Goal: Transaction & Acquisition: Download file/media

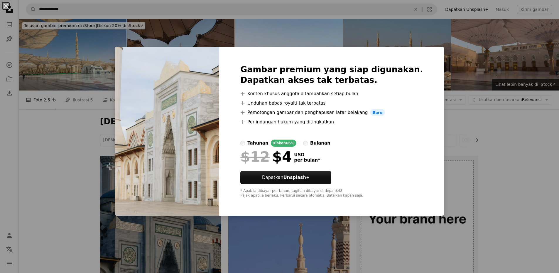
scroll to position [675, 0]
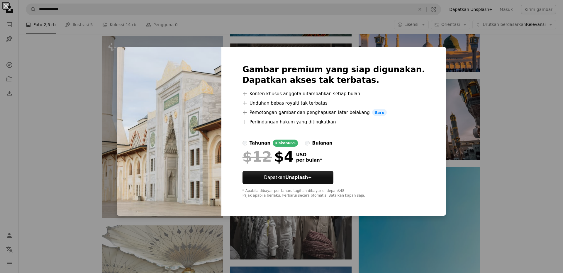
click at [247, 225] on div "An X shape Gambar premium yang siap digunakan. Dapatkan akses tak terbatas. A p…" at bounding box center [281, 136] width 563 height 273
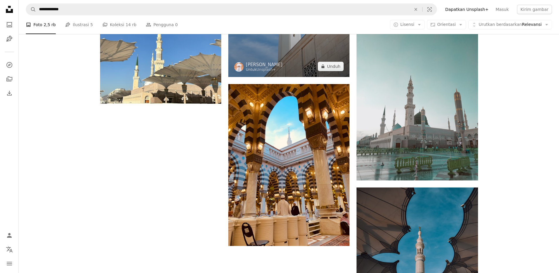
scroll to position [1057, 0]
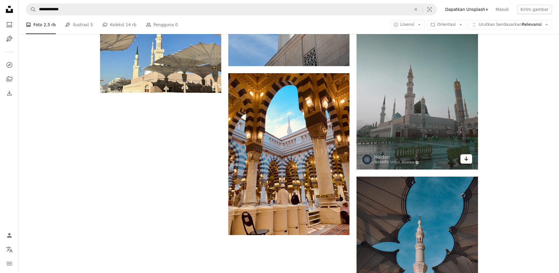
click at [469, 159] on link "Arrow pointing down" at bounding box center [466, 158] width 12 height 9
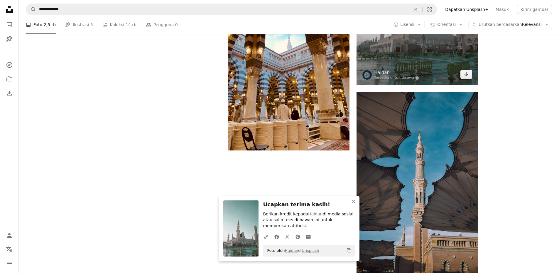
scroll to position [1203, 0]
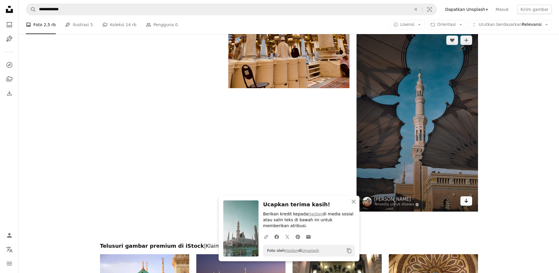
click at [467, 201] on icon "Arrow pointing down" at bounding box center [466, 200] width 5 height 7
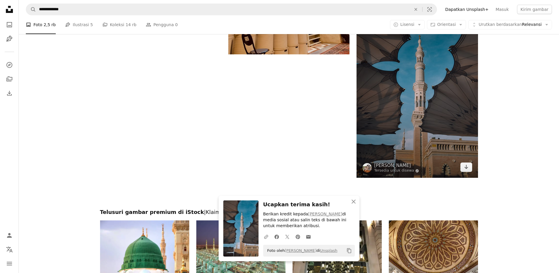
scroll to position [1321, 0]
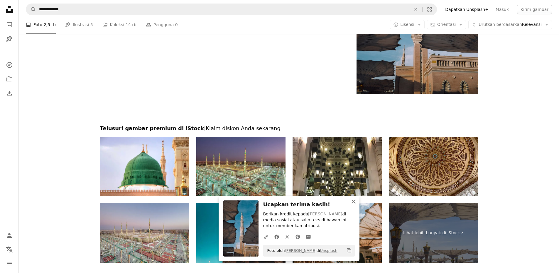
click at [356, 200] on icon "An X shape" at bounding box center [353, 201] width 7 height 7
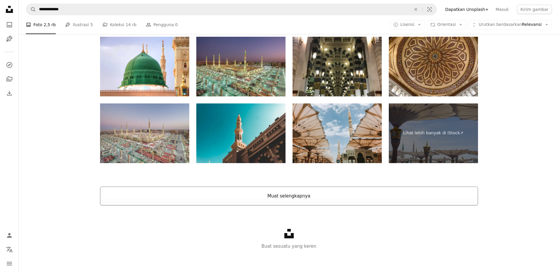
click at [341, 204] on button "Muat selengkapnya" at bounding box center [289, 195] width 378 height 19
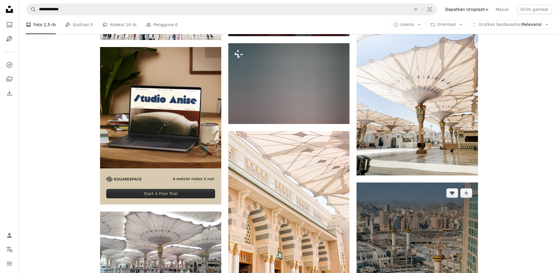
scroll to position [1714, 0]
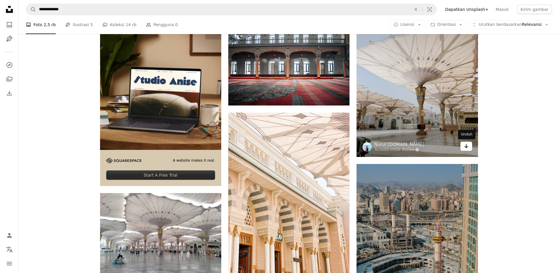
click at [466, 146] on icon "Unduh" at bounding box center [466, 146] width 4 height 4
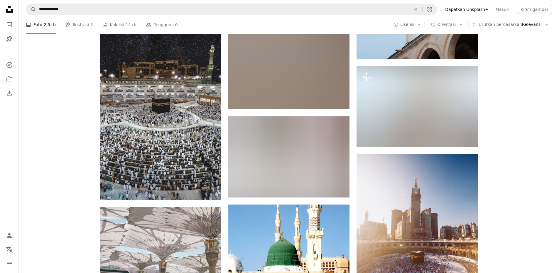
scroll to position [2272, 0]
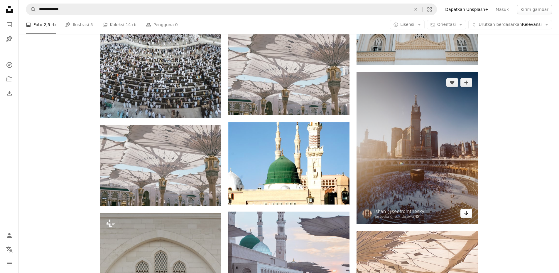
click at [464, 214] on icon "Arrow pointing down" at bounding box center [466, 212] width 5 height 7
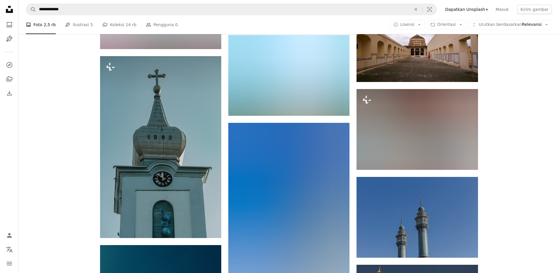
scroll to position [9931, 0]
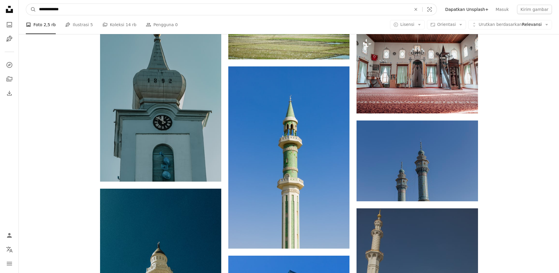
drag, startPoint x: 88, startPoint y: 10, endPoint x: 12, endPoint y: 14, distance: 76.4
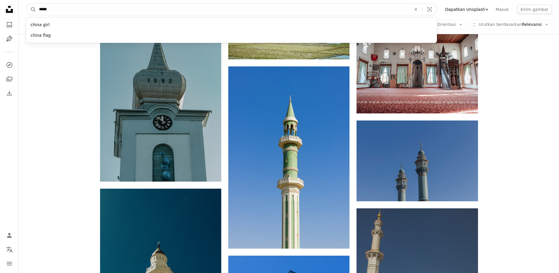
type input "*****"
click at [26, 4] on button "A magnifying glass" at bounding box center [31, 9] width 10 height 11
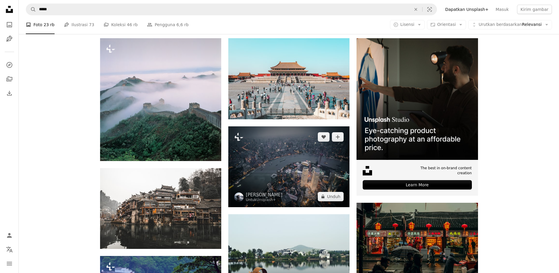
scroll to position [235, 0]
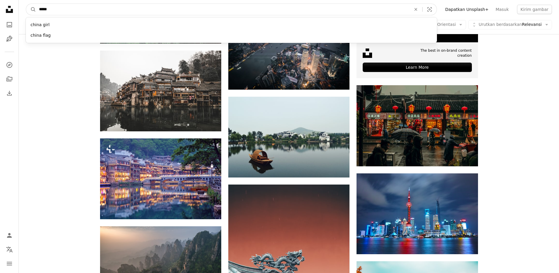
drag, startPoint x: 131, startPoint y: 6, endPoint x: 20, endPoint y: 15, distance: 111.3
click at [20, 15] on nav "A magnifying glass ***** china girl china flag An X shape Visual search Filters…" at bounding box center [289, 9] width 540 height 19
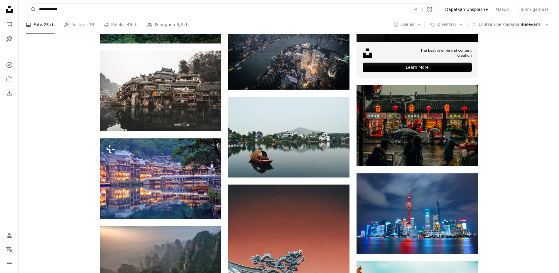
type input "**********"
click at [26, 4] on button "A magnifying glass" at bounding box center [31, 9] width 10 height 11
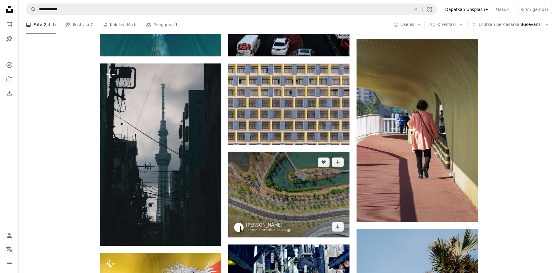
scroll to position [411, 0]
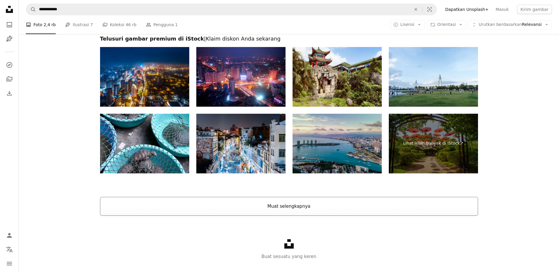
click at [265, 205] on button "Muat selengkapnya" at bounding box center [289, 206] width 378 height 19
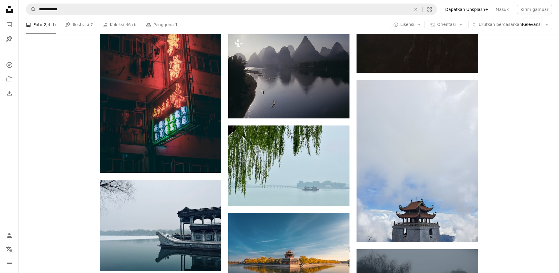
scroll to position [2084, 0]
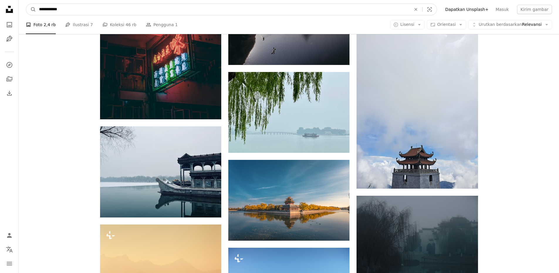
drag, startPoint x: 74, startPoint y: 7, endPoint x: 4, endPoint y: 10, distance: 69.3
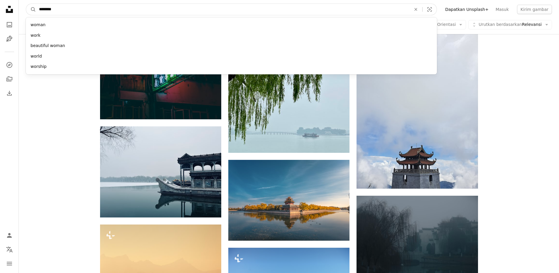
type input "********"
click at [26, 4] on button "A magnifying glass" at bounding box center [31, 9] width 10 height 11
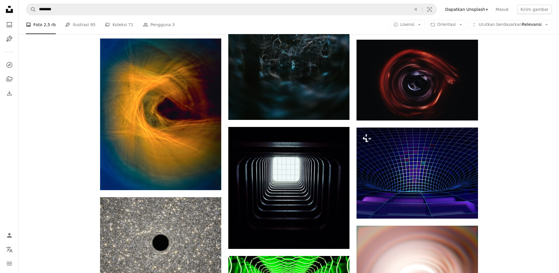
scroll to position [440, 0]
